Goal: Task Accomplishment & Management: Manage account settings

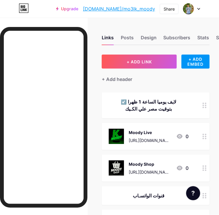
click at [194, 8] on div at bounding box center [188, 9] width 11 height 11
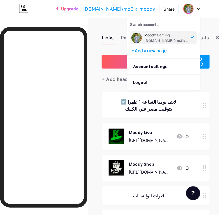
click at [177, 80] on li "Logout" at bounding box center [163, 82] width 73 height 16
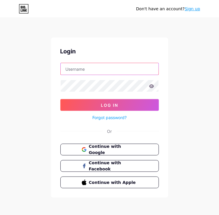
click at [83, 67] on input "text" at bounding box center [110, 69] width 98 height 12
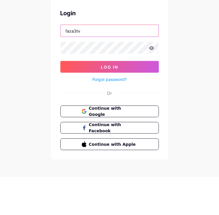
type input "faza3tv"
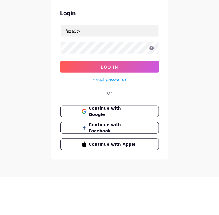
click at [184, 73] on div "Don't have an account? Sign up Login faza3tv Log In Forgot password? Or Continu…" at bounding box center [109, 108] width 219 height 216
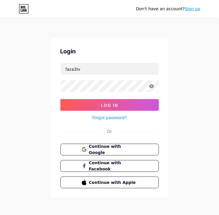
click at [135, 99] on button "Log In" at bounding box center [109, 105] width 98 height 12
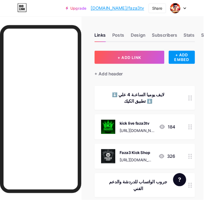
click at [156, 61] on button "+ ADD LINK" at bounding box center [139, 61] width 75 height 14
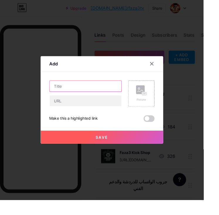
click at [104, 98] on input "text" at bounding box center [91, 93] width 77 height 12
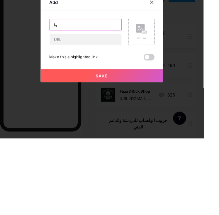
type input "و"
type input "M"
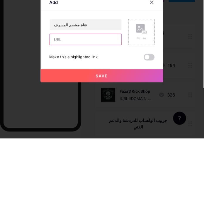
click at [114, 114] on input "text" at bounding box center [91, 108] width 77 height 12
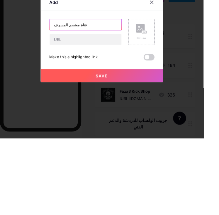
click at [63, 98] on input "قناة معتصم المسرف" at bounding box center [91, 93] width 77 height 12
click at [59, 98] on input "قناة معتصم المسرف" at bounding box center [91, 93] width 77 height 12
click at [68, 98] on input "قناة معتصم المسرف" at bounding box center [91, 93] width 77 height 12
click at [60, 98] on input "قناة معتصم المسرف" at bounding box center [91, 93] width 77 height 12
type input "قناة معتصم المشرف"
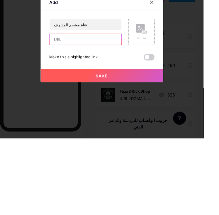
click at [115, 114] on input "text" at bounding box center [91, 108] width 77 height 12
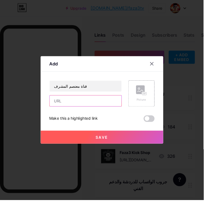
click at [105, 114] on input "text" at bounding box center [91, 108] width 77 height 12
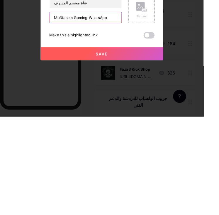
type input "Mo3tasem Gaming WhatsApp"
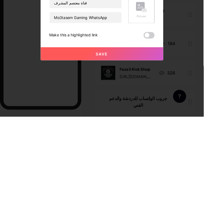
click at [131, 131] on div "قناة معتصم المشرف Mo3tasem Gaming WhatsApp Picture Make this a highlighted link…" at bounding box center [109, 108] width 113 height 45
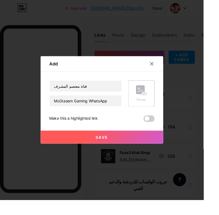
click at [131, 154] on button "Save" at bounding box center [110, 147] width 132 height 14
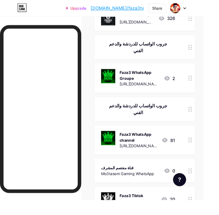
scroll to position [147, 0]
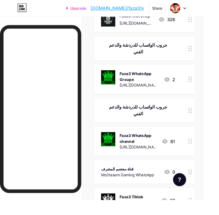
click at [143, 187] on div "Mo3tasem Gaming WhatsApp" at bounding box center [137, 188] width 57 height 6
click at [121, 189] on div "Mo3tasem Gaming WhatsApp" at bounding box center [137, 188] width 57 height 6
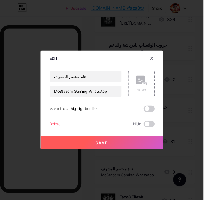
click at [155, 90] on rect at bounding box center [150, 85] width 9 height 9
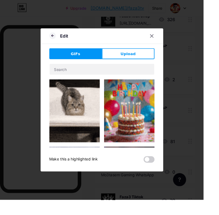
click at [144, 64] on button "Upload" at bounding box center [138, 58] width 57 height 12
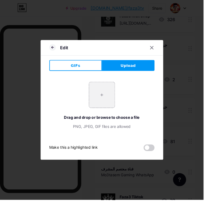
click at [110, 102] on input "file" at bounding box center [110, 102] width 28 height 28
type input "C:\fakepath\file_0000000073b461fd820e66205702d4bf.png"
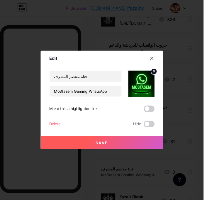
click at [98, 71] on div "Edit" at bounding box center [110, 64] width 132 height 14
click at [134, 160] on button "Save" at bounding box center [110, 153] width 132 height 14
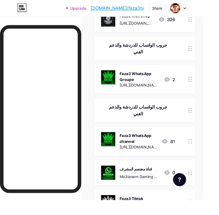
click at [166, 179] on div "قناة معتصم المشرف" at bounding box center [150, 182] width 43 height 6
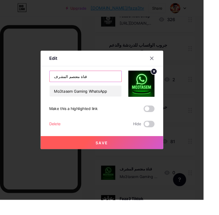
click at [104, 88] on input "قناة معتصم المشرف" at bounding box center [91, 82] width 77 height 12
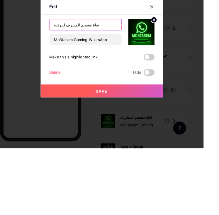
click at [122, 88] on input "قناة معتصم المشرف للترفيه" at bounding box center [91, 82] width 77 height 12
type input "قناة معتصم المشرف للدعم والترفيه"
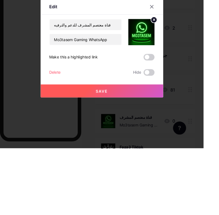
click at [129, 71] on div "Edit" at bounding box center [110, 64] width 132 height 14
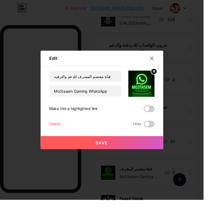
click at [121, 160] on button "Save" at bounding box center [110, 153] width 132 height 14
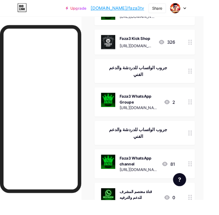
scroll to position [0, 0]
